Goal: Task Accomplishment & Management: Complete application form

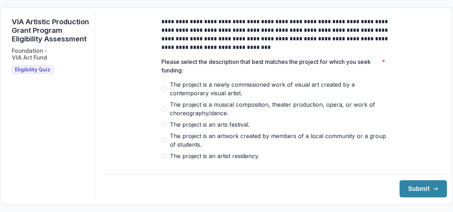
click at [164, 143] on span at bounding box center [164, 140] width 6 height 6
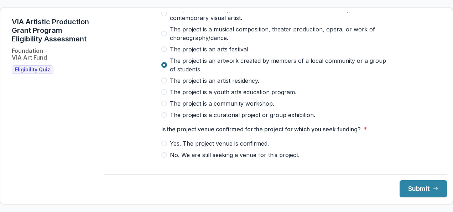
scroll to position [75, 0]
click at [162, 83] on span at bounding box center [164, 81] width 6 height 6
click at [162, 118] on span at bounding box center [164, 115] width 6 height 6
click at [162, 83] on span at bounding box center [164, 81] width 6 height 6
click at [163, 146] on span at bounding box center [164, 143] width 6 height 6
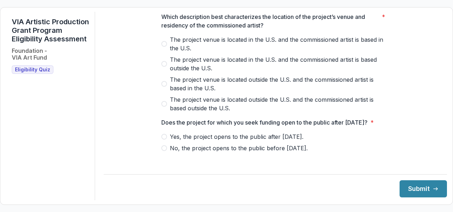
scroll to position [248, 0]
click at [164, 46] on span at bounding box center [164, 44] width 6 height 6
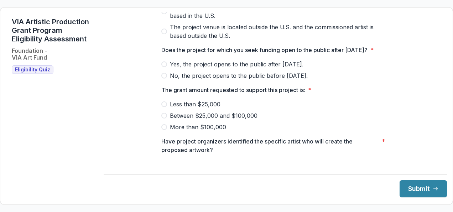
scroll to position [319, 0]
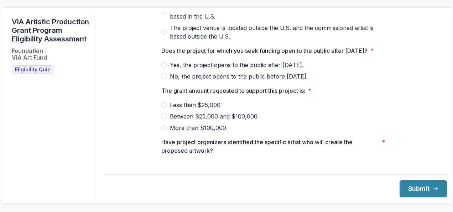
click at [164, 68] on span at bounding box center [164, 65] width 6 height 6
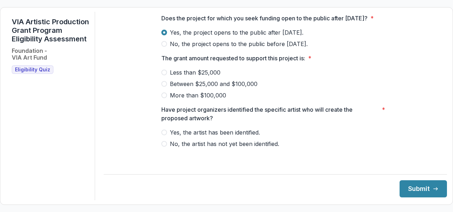
click at [164, 87] on span at bounding box center [164, 84] width 6 height 6
click at [165, 135] on span at bounding box center [164, 132] width 6 height 6
click at [418, 194] on button "Submit" at bounding box center [423, 188] width 47 height 17
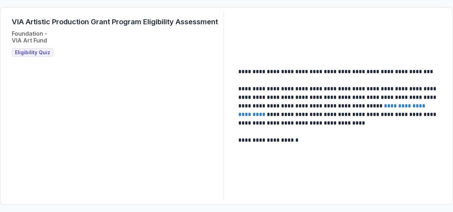
click at [22, 55] on span "Eligibility Quiz" at bounding box center [32, 53] width 35 height 6
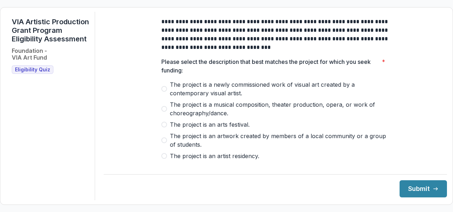
click at [164, 143] on span at bounding box center [164, 140] width 6 height 6
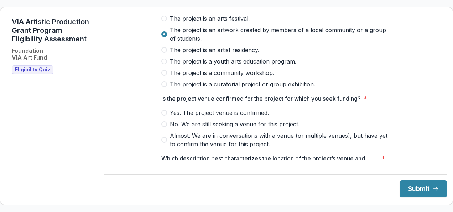
scroll to position [106, 0]
click at [164, 76] on span at bounding box center [164, 73] width 6 height 6
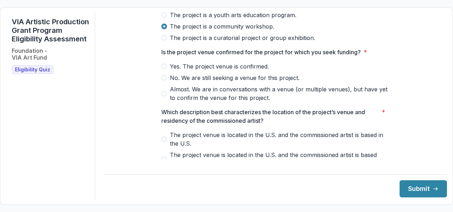
scroll to position [152, 0]
click at [165, 70] on span at bounding box center [164, 67] width 6 height 6
click at [161, 97] on span at bounding box center [164, 94] width 6 height 6
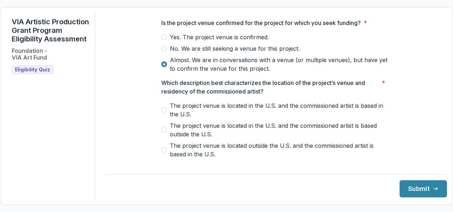
scroll to position [181, 0]
click at [163, 113] on span at bounding box center [164, 110] width 6 height 6
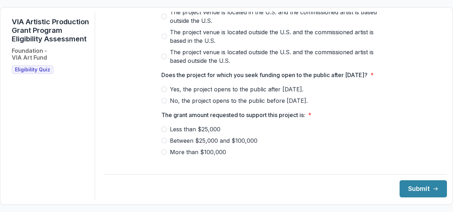
scroll to position [310, 0]
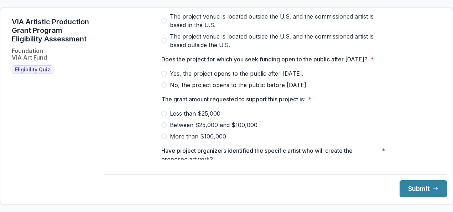
click at [163, 76] on span at bounding box center [164, 74] width 6 height 6
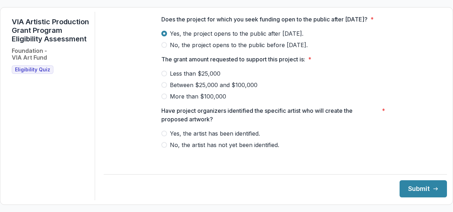
scroll to position [353, 0]
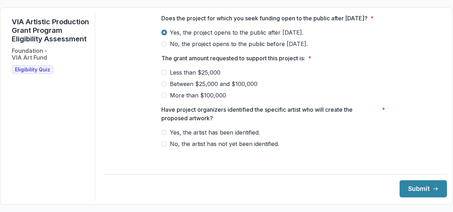
click at [165, 75] on span at bounding box center [164, 73] width 6 height 6
click at [161, 135] on span at bounding box center [164, 132] width 6 height 6
click at [421, 191] on button "Submit" at bounding box center [423, 188] width 47 height 17
